Goal: Information Seeking & Learning: Learn about a topic

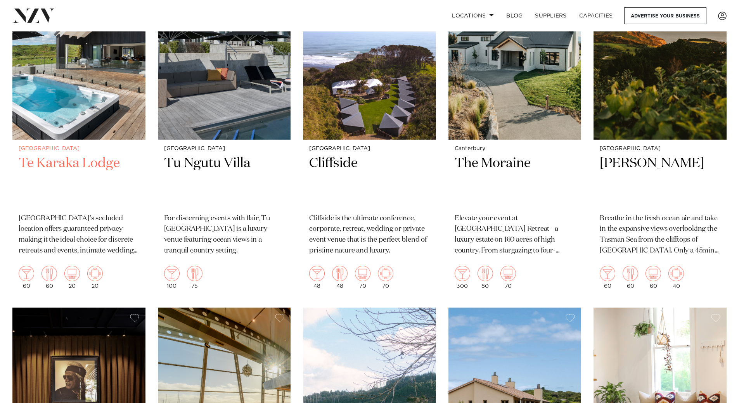
scroll to position [2328, 0]
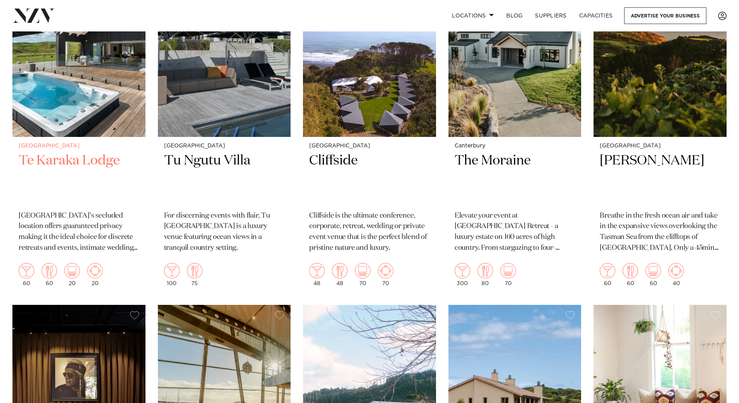
click at [59, 160] on h2 "Te Karaka Lodge" at bounding box center [79, 178] width 121 height 52
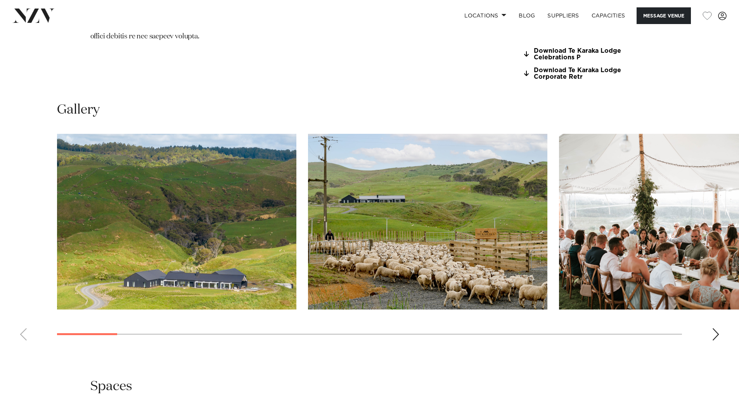
scroll to position [737, 0]
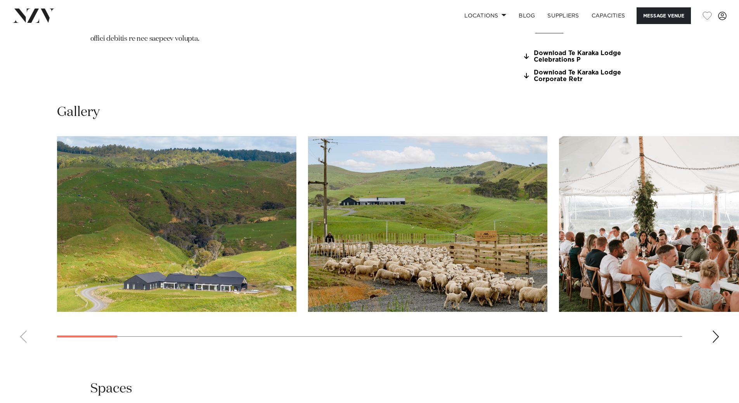
click at [714, 331] on div "Next slide" at bounding box center [716, 337] width 8 height 12
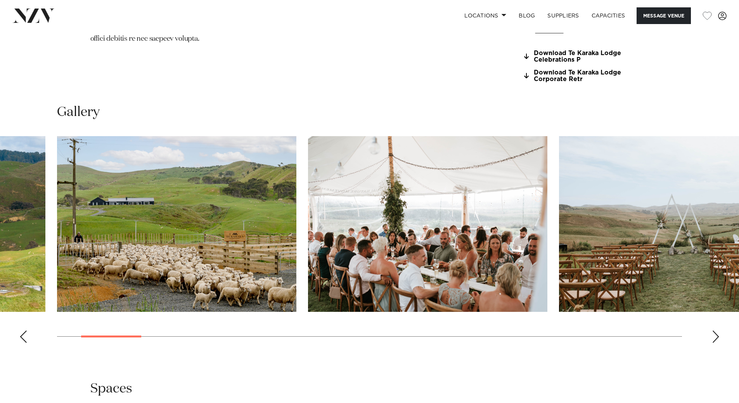
click at [714, 331] on div "Next slide" at bounding box center [716, 337] width 8 height 12
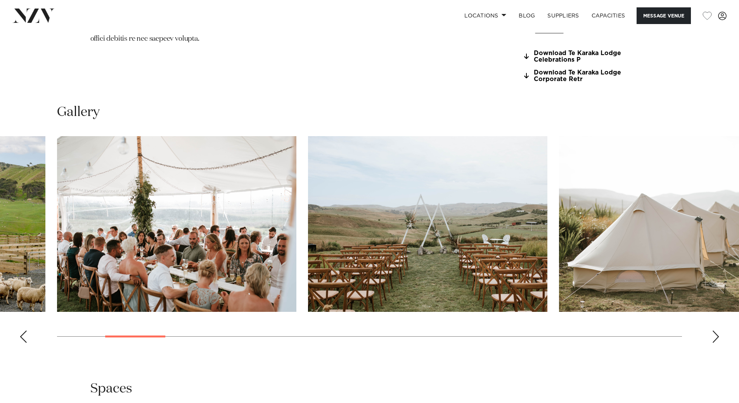
click at [714, 331] on div "Next slide" at bounding box center [716, 337] width 8 height 12
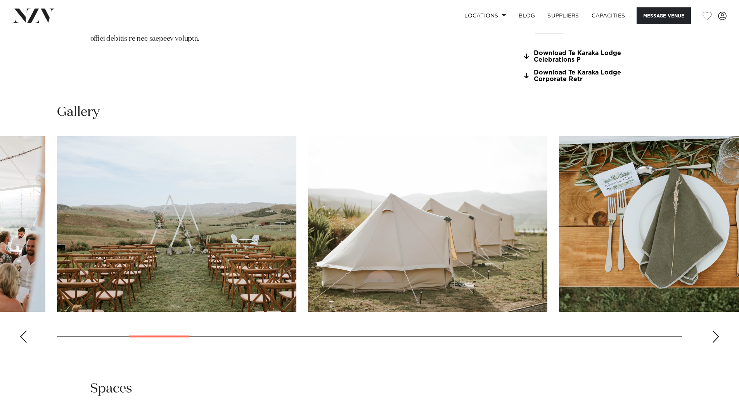
click at [714, 331] on div "Next slide" at bounding box center [716, 337] width 8 height 12
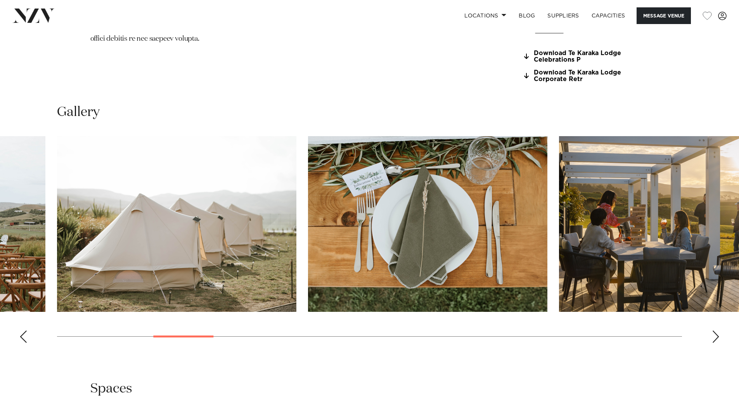
click at [714, 331] on div "Next slide" at bounding box center [716, 337] width 8 height 12
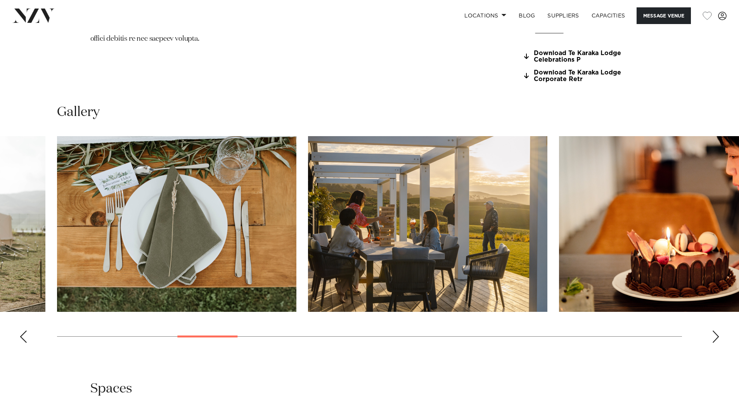
click at [714, 331] on div "Next slide" at bounding box center [716, 337] width 8 height 12
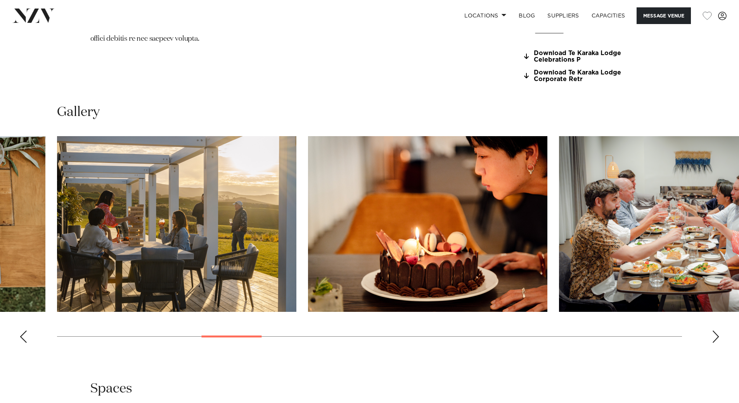
click at [714, 331] on div "Next slide" at bounding box center [716, 337] width 8 height 12
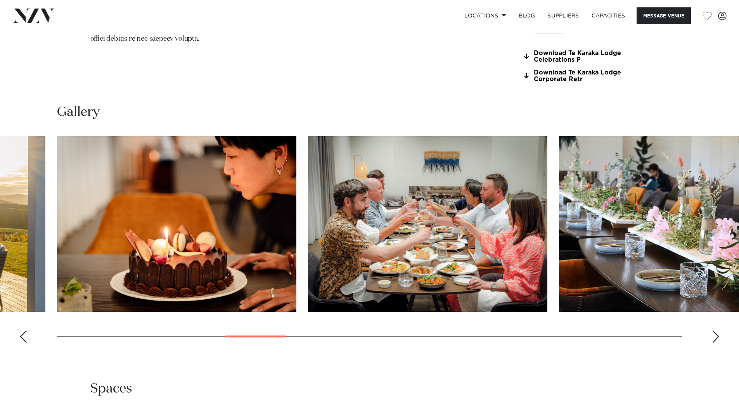
click at [714, 331] on div "Next slide" at bounding box center [716, 337] width 8 height 12
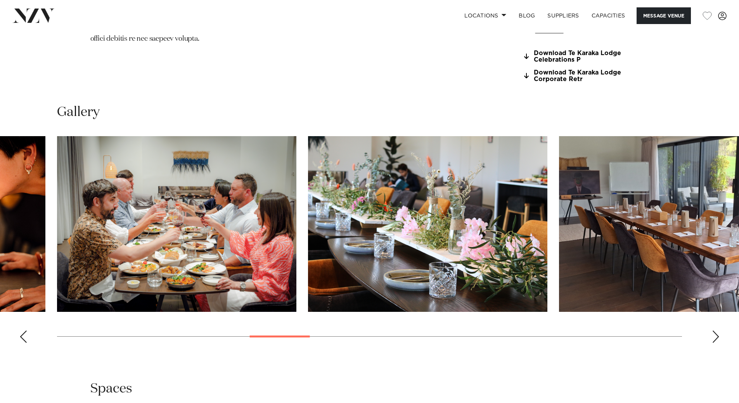
click at [714, 331] on div "Next slide" at bounding box center [716, 337] width 8 height 12
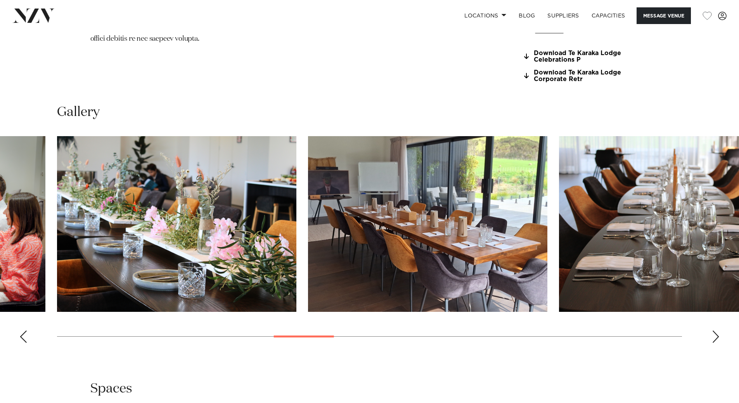
click at [714, 331] on div "Next slide" at bounding box center [716, 337] width 8 height 12
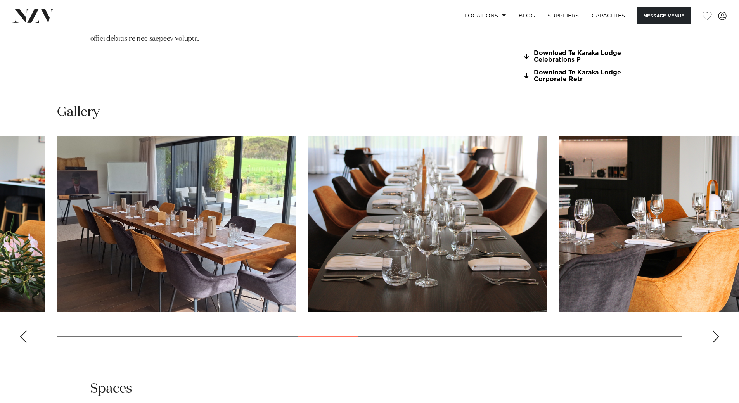
click at [714, 331] on div "Next slide" at bounding box center [716, 337] width 8 height 12
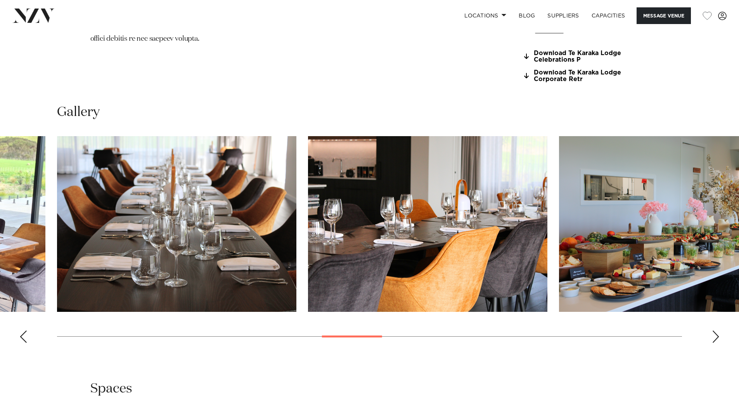
click at [714, 331] on div "Next slide" at bounding box center [716, 337] width 8 height 12
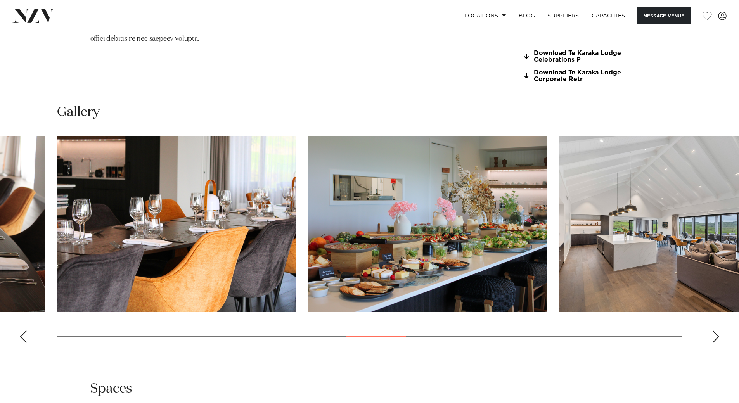
click at [714, 331] on div "Next slide" at bounding box center [716, 337] width 8 height 12
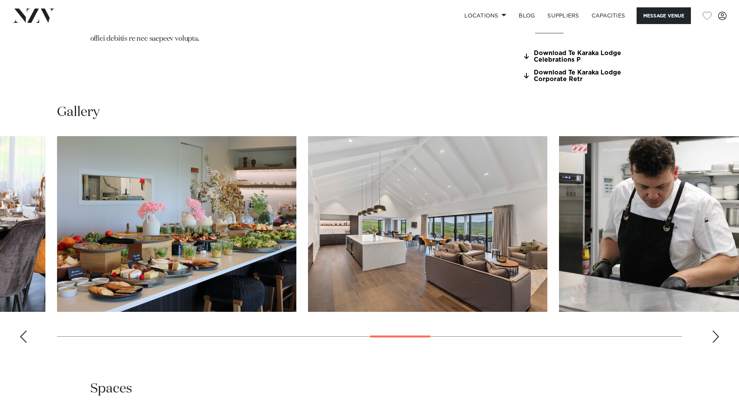
click at [715, 331] on div "Next slide" at bounding box center [716, 337] width 8 height 12
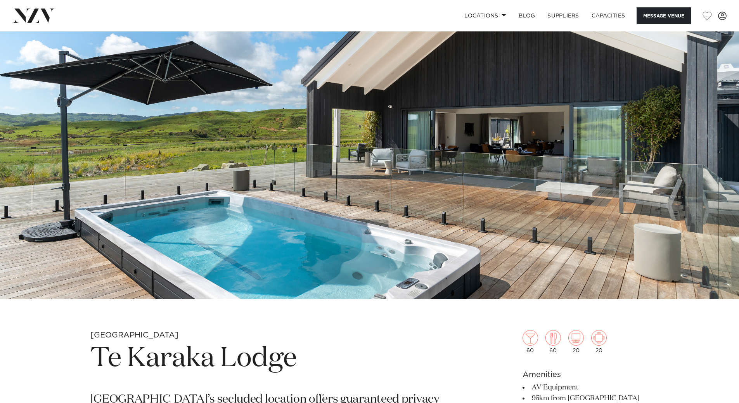
scroll to position [78, 0]
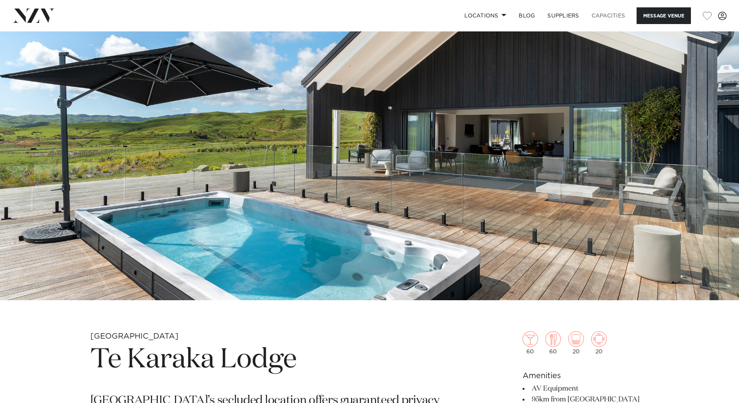
click at [598, 16] on link "Capacities" at bounding box center [609, 15] width 46 height 17
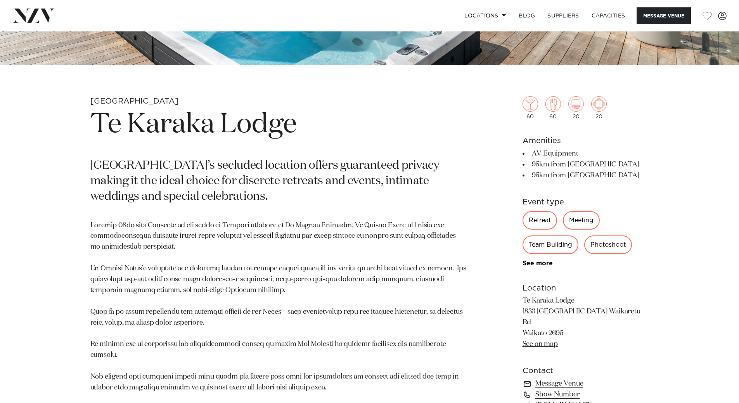
scroll to position [310, 0]
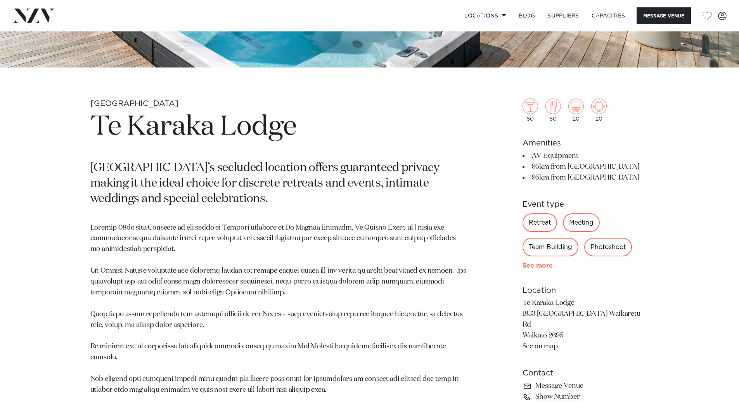
click at [536, 264] on link "See more" at bounding box center [553, 266] width 61 height 6
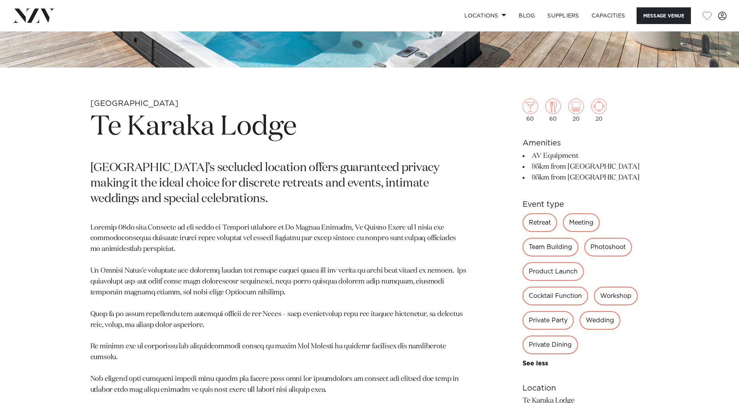
click at [560, 248] on div "Team Building" at bounding box center [551, 247] width 56 height 19
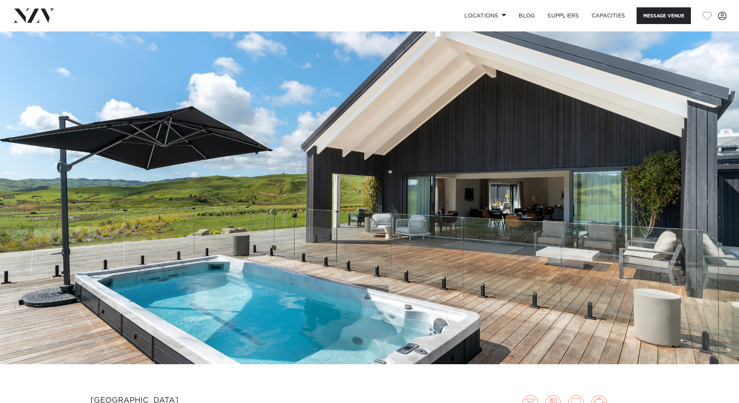
scroll to position [0, 0]
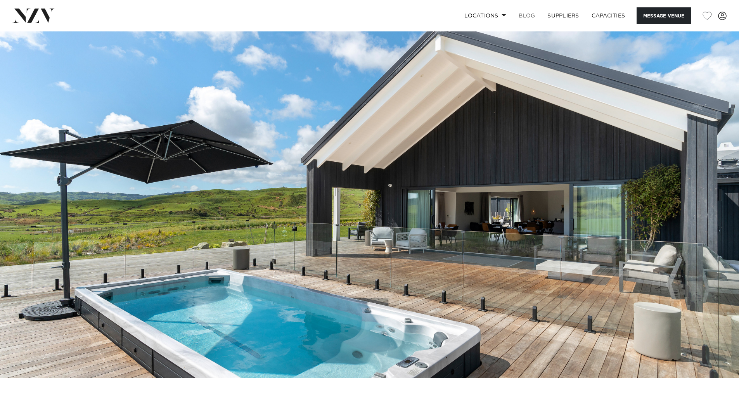
click at [530, 17] on link "BLOG" at bounding box center [527, 15] width 29 height 17
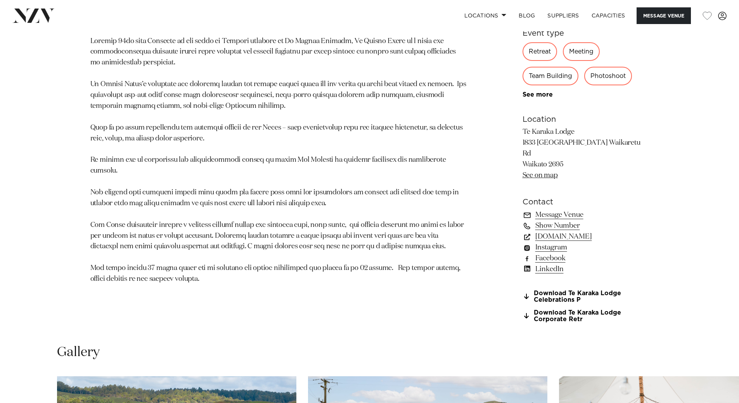
scroll to position [582, 0]
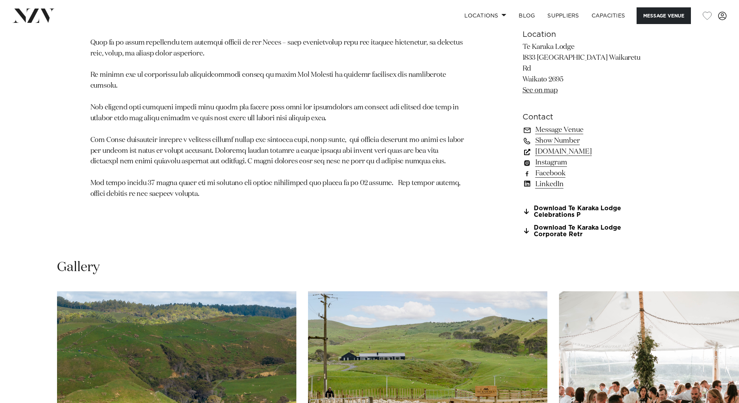
click at [570, 146] on link "[DOMAIN_NAME]" at bounding box center [586, 151] width 126 height 11
